Goal: Task Accomplishment & Management: Use online tool/utility

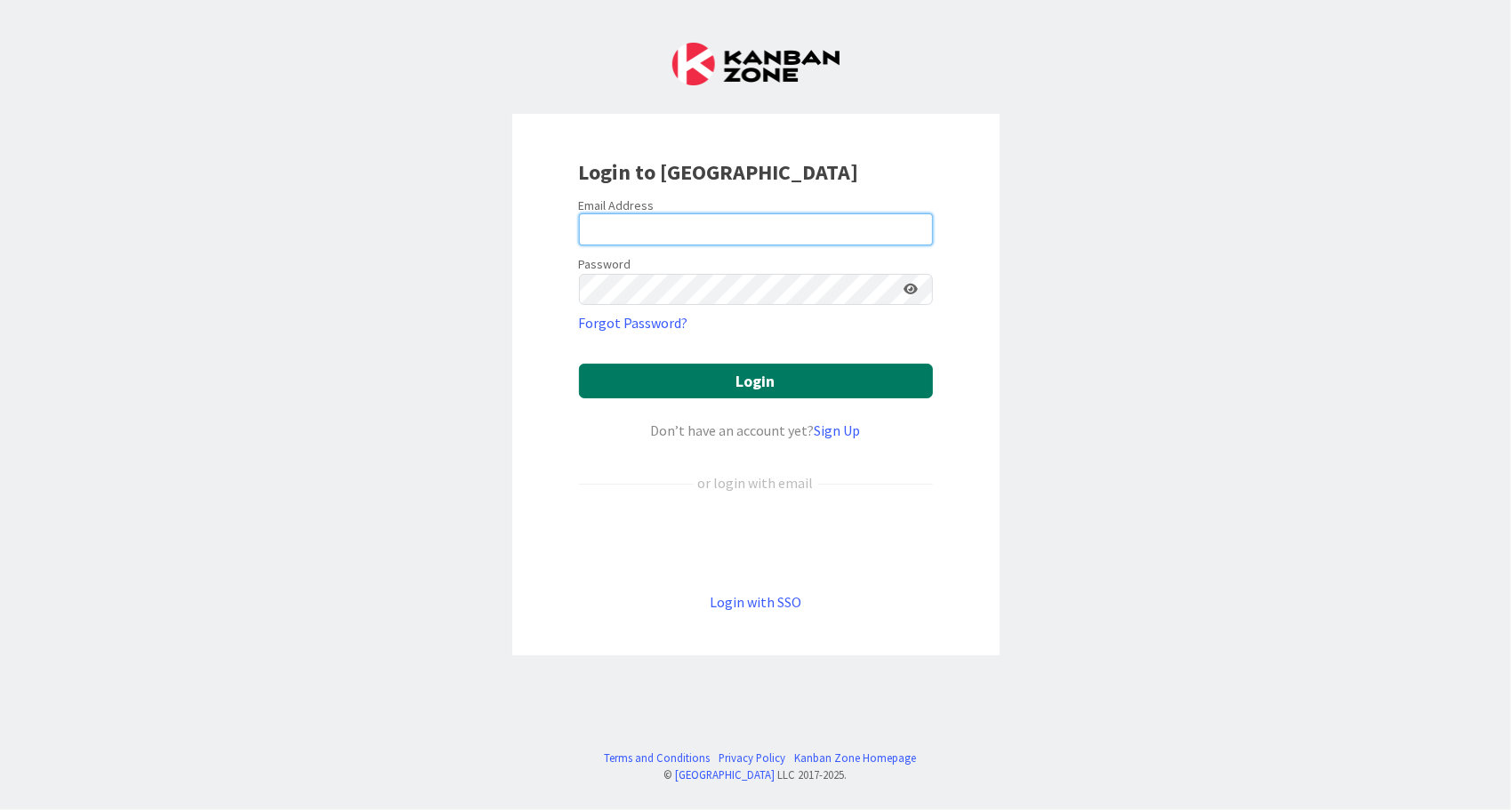
type input "[EMAIL_ADDRESS][DOMAIN_NAME]"
click at [741, 391] on button "Login" at bounding box center [756, 381] width 354 height 35
